Goal: Submit feedback/report problem

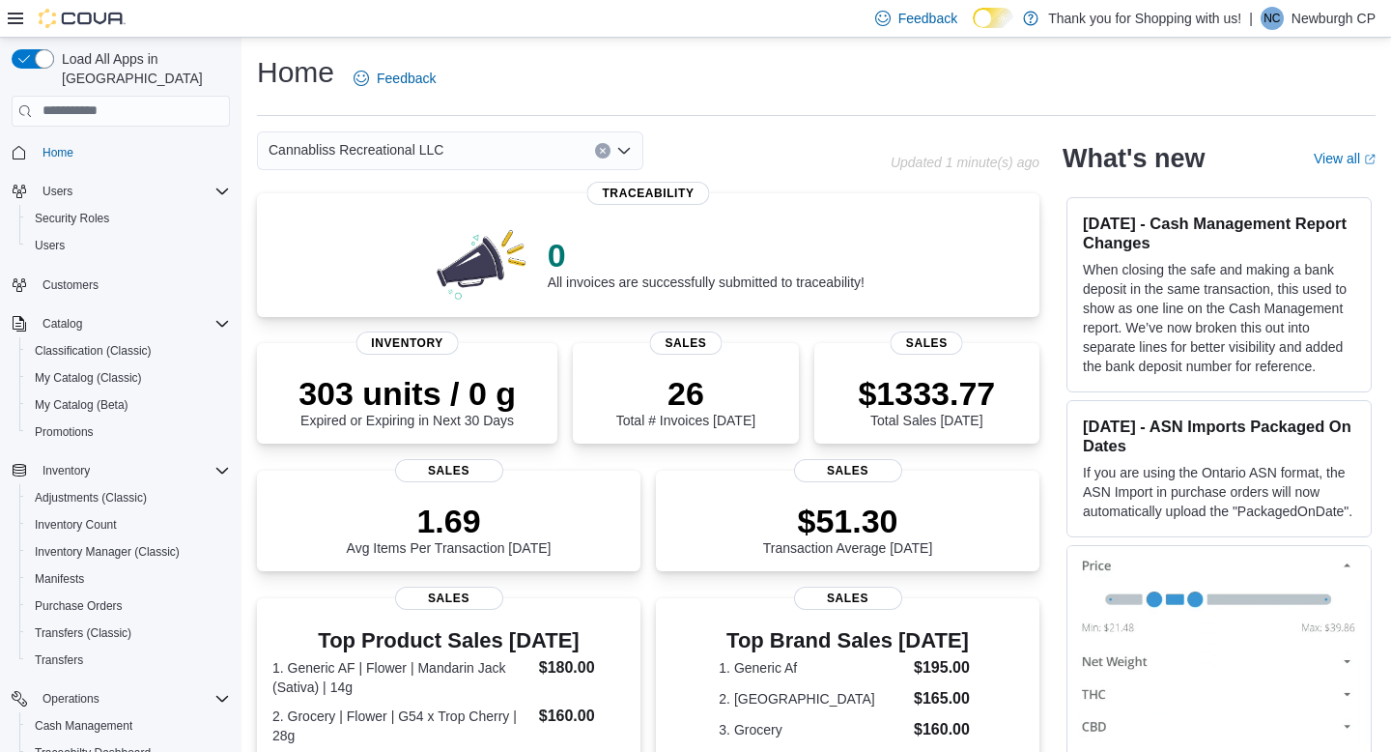
click at [502, 154] on div "Cannabliss Recreational LLC" at bounding box center [450, 150] width 386 height 39
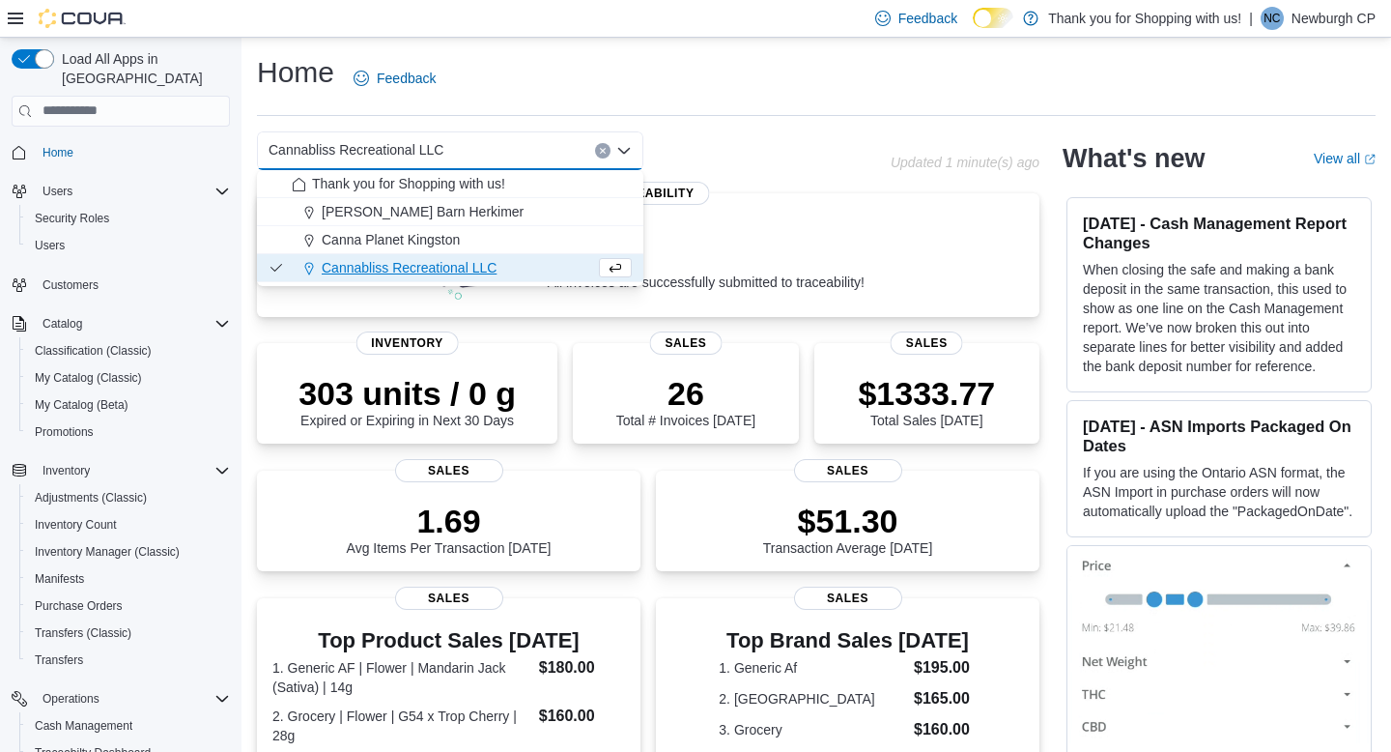
click at [512, 101] on div "Home Feedback" at bounding box center [816, 78] width 1119 height 50
